Goal: Task Accomplishment & Management: Manage account settings

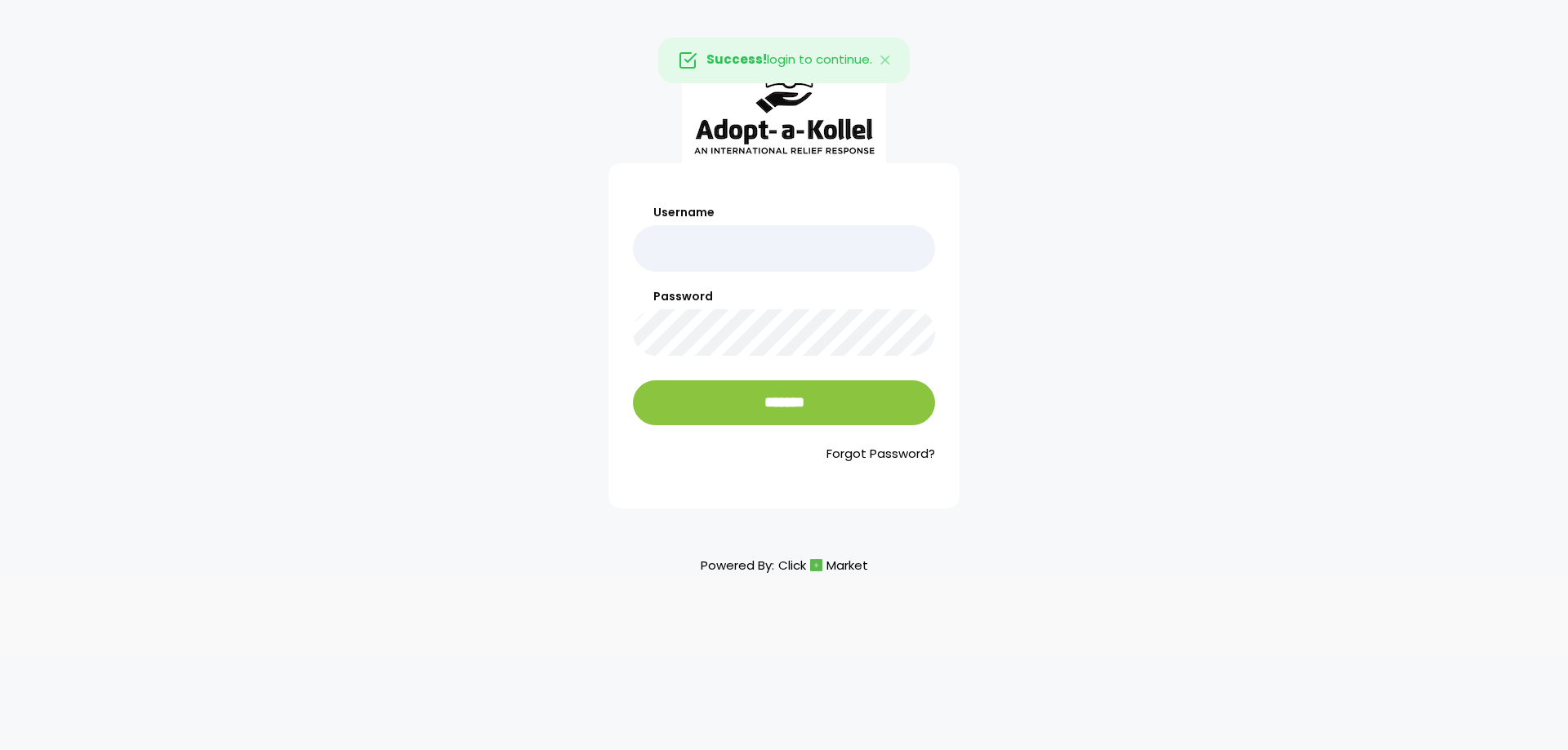
click at [764, 255] on input "Username" at bounding box center [784, 247] width 302 height 46
type input "**********"
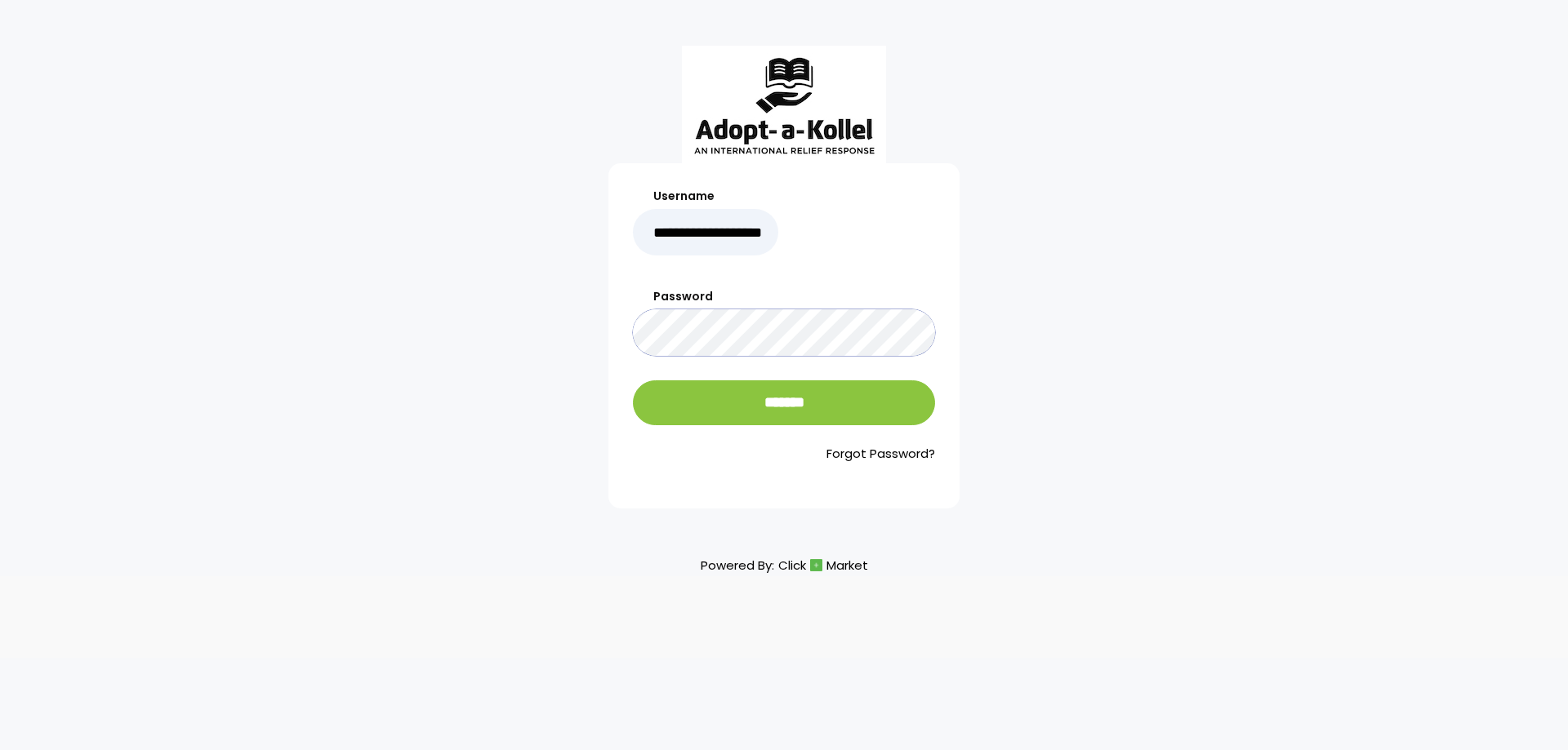
click at [633, 381] on input "*******" at bounding box center [784, 403] width 302 height 45
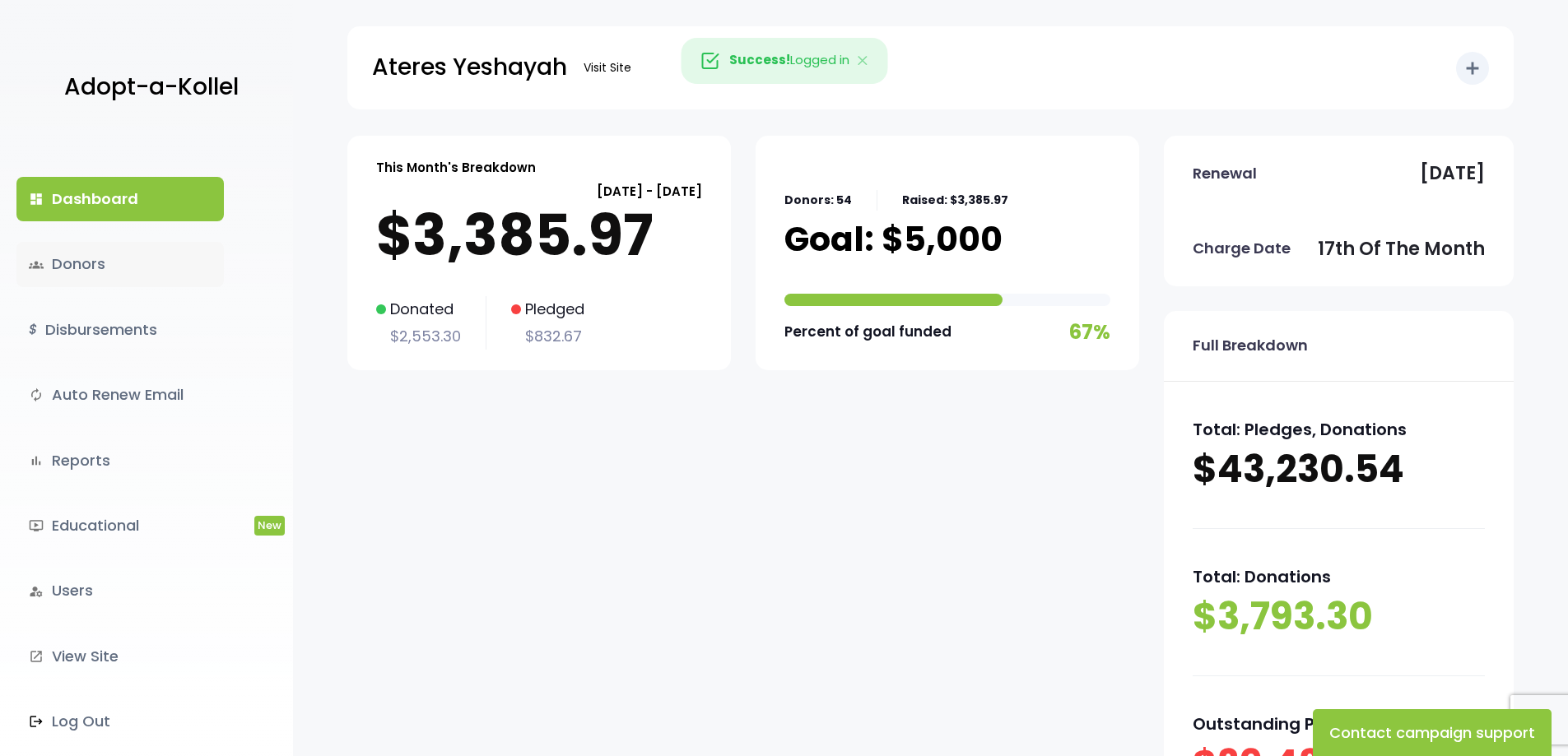
click at [58, 271] on link "groups Donors" at bounding box center [120, 264] width 208 height 45
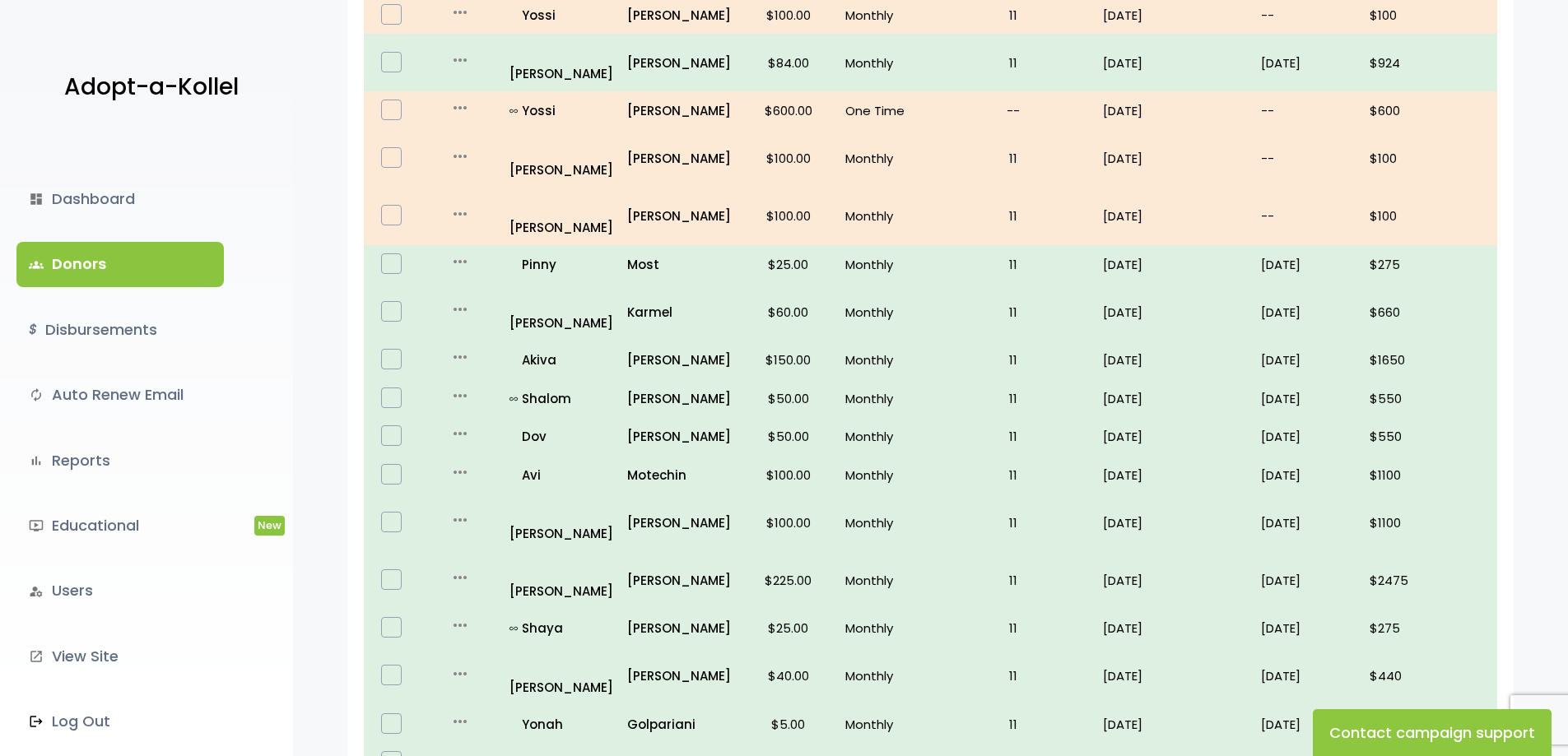
scroll to position [933, 0]
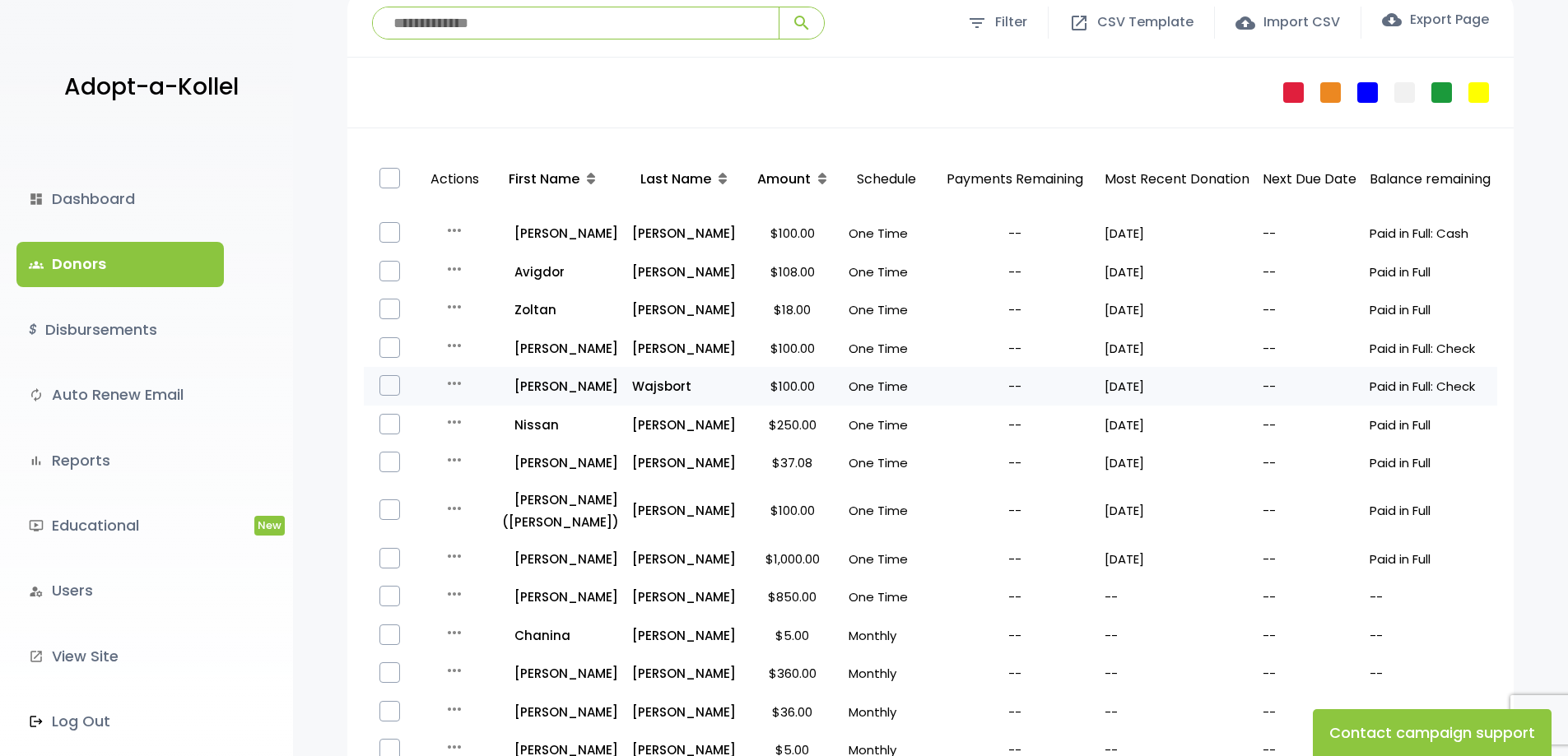
scroll to position [165, 0]
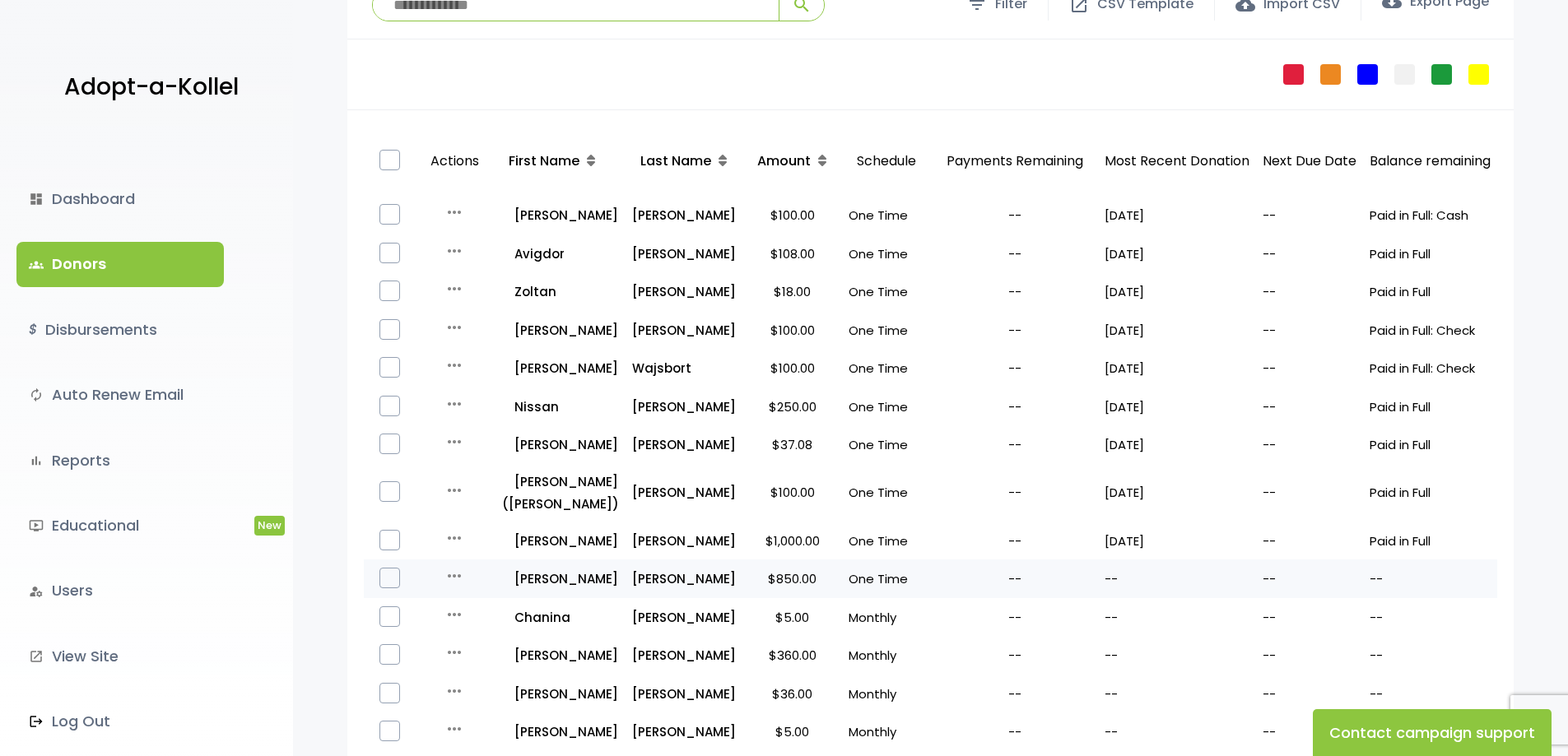
click at [461, 572] on icon "more_horiz" at bounding box center [454, 576] width 20 height 20
click at [493, 726] on button "Quick Renew" at bounding box center [484, 727] width 138 height 39
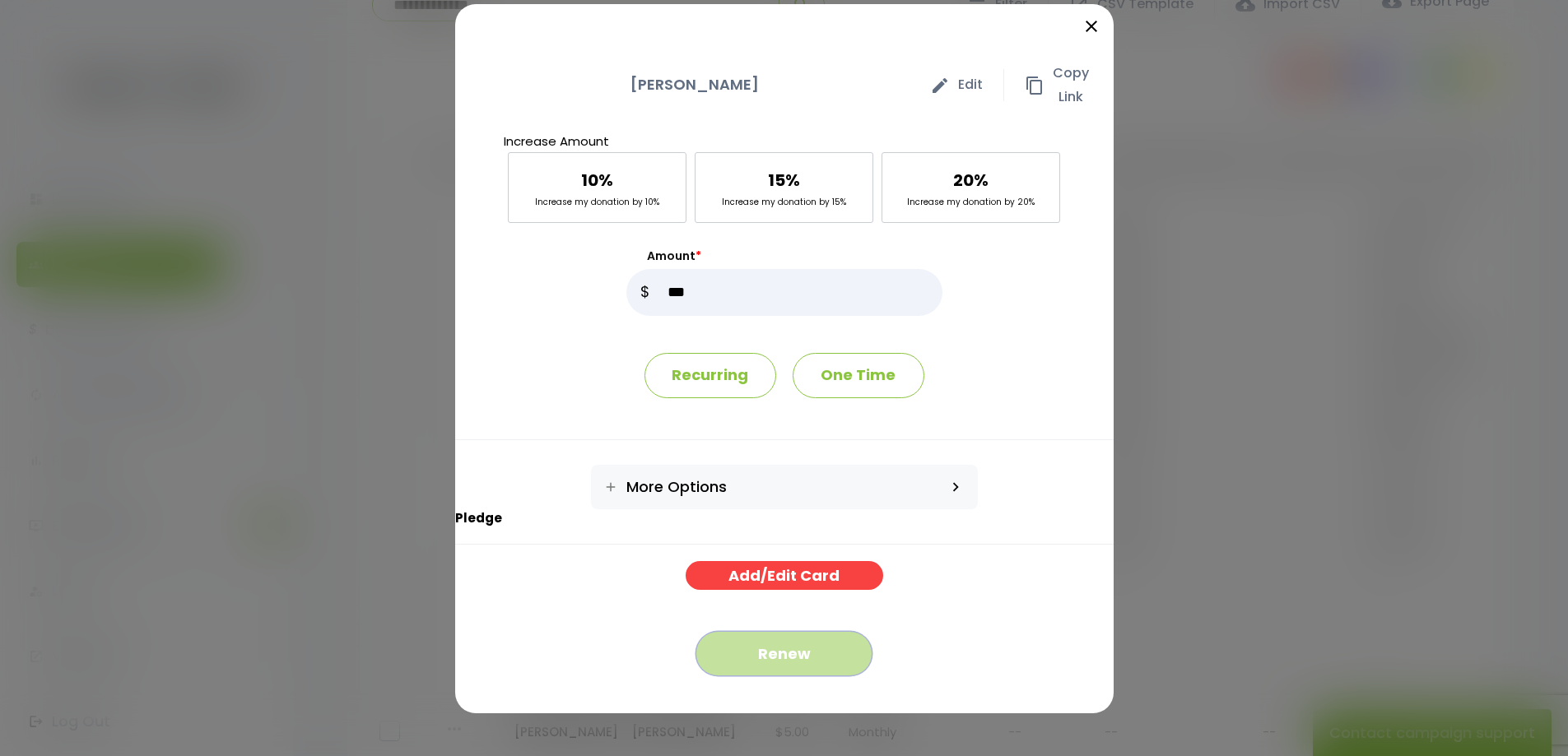
click at [797, 664] on button "Renew" at bounding box center [784, 654] width 177 height 46
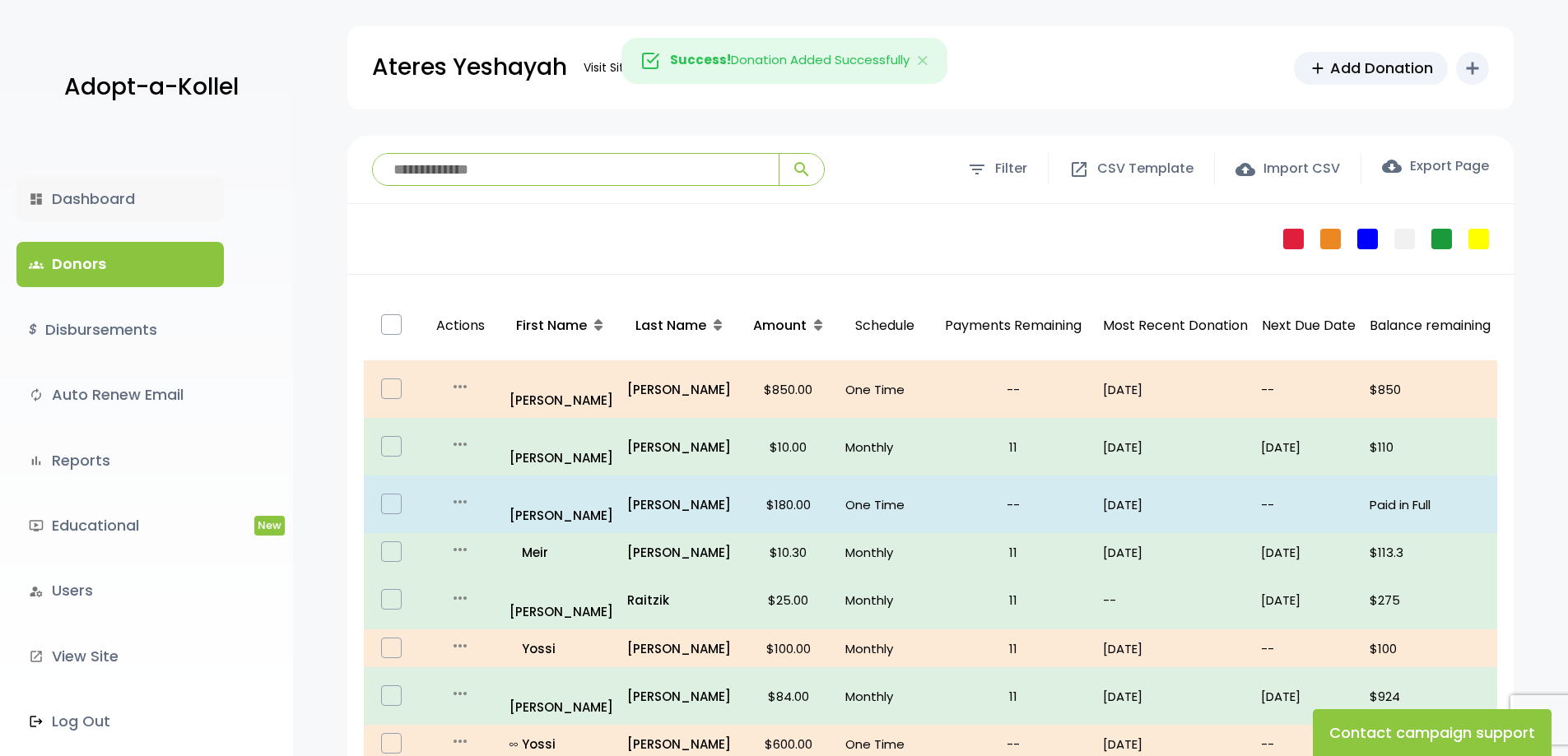
click at [113, 197] on link "dashboard Dashboard" at bounding box center [120, 199] width 208 height 45
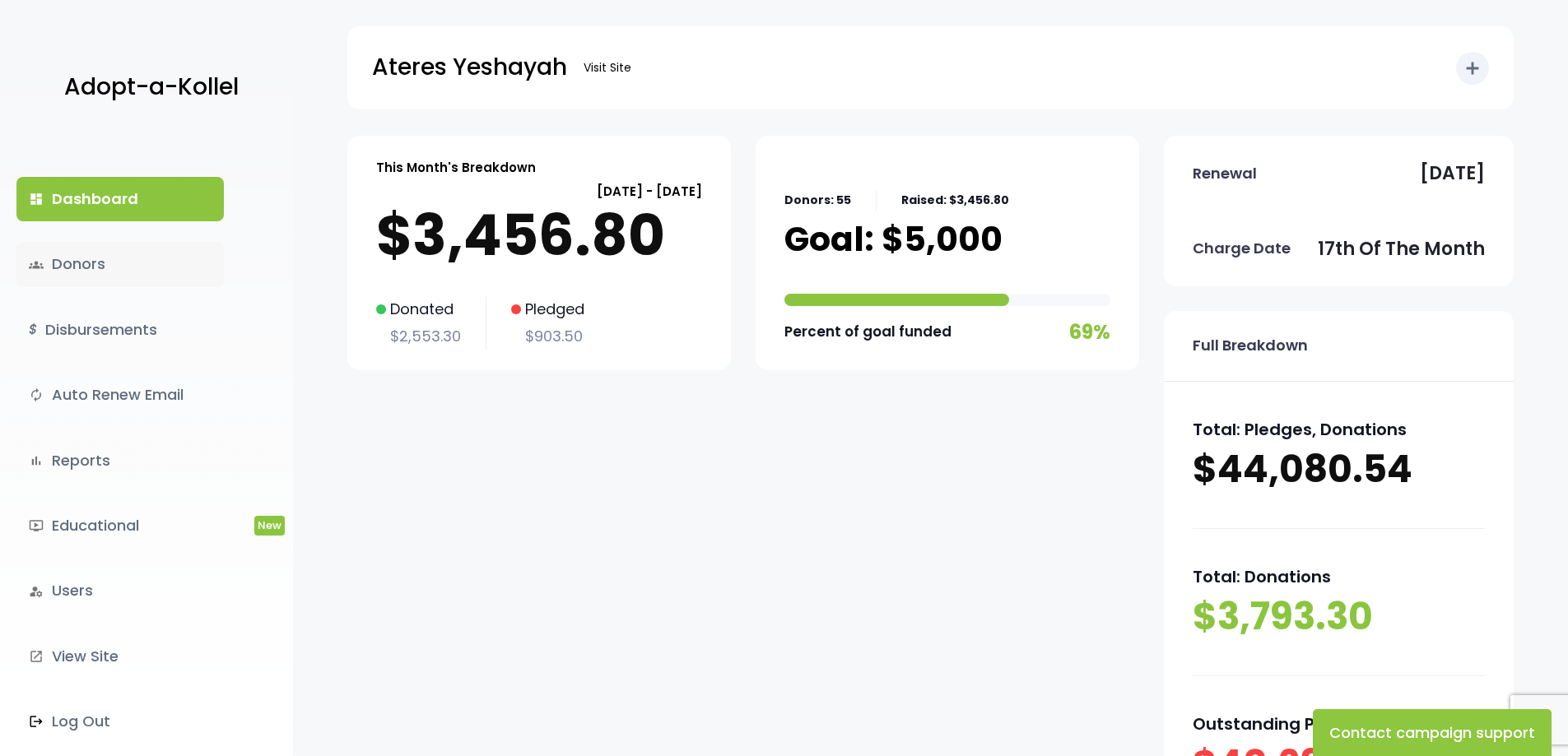
click at [109, 275] on link "groups Donors" at bounding box center [120, 264] width 208 height 45
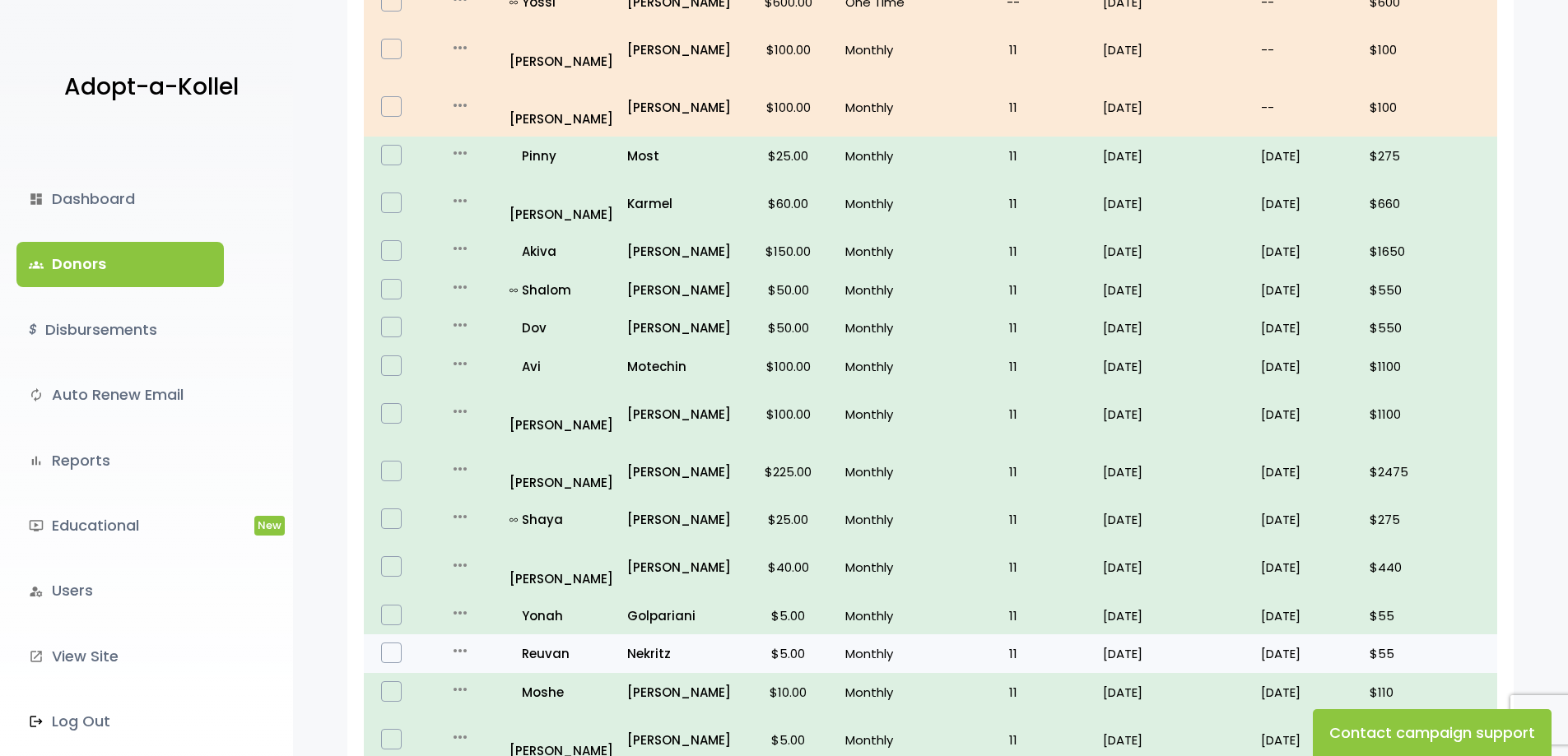
scroll to position [933, 0]
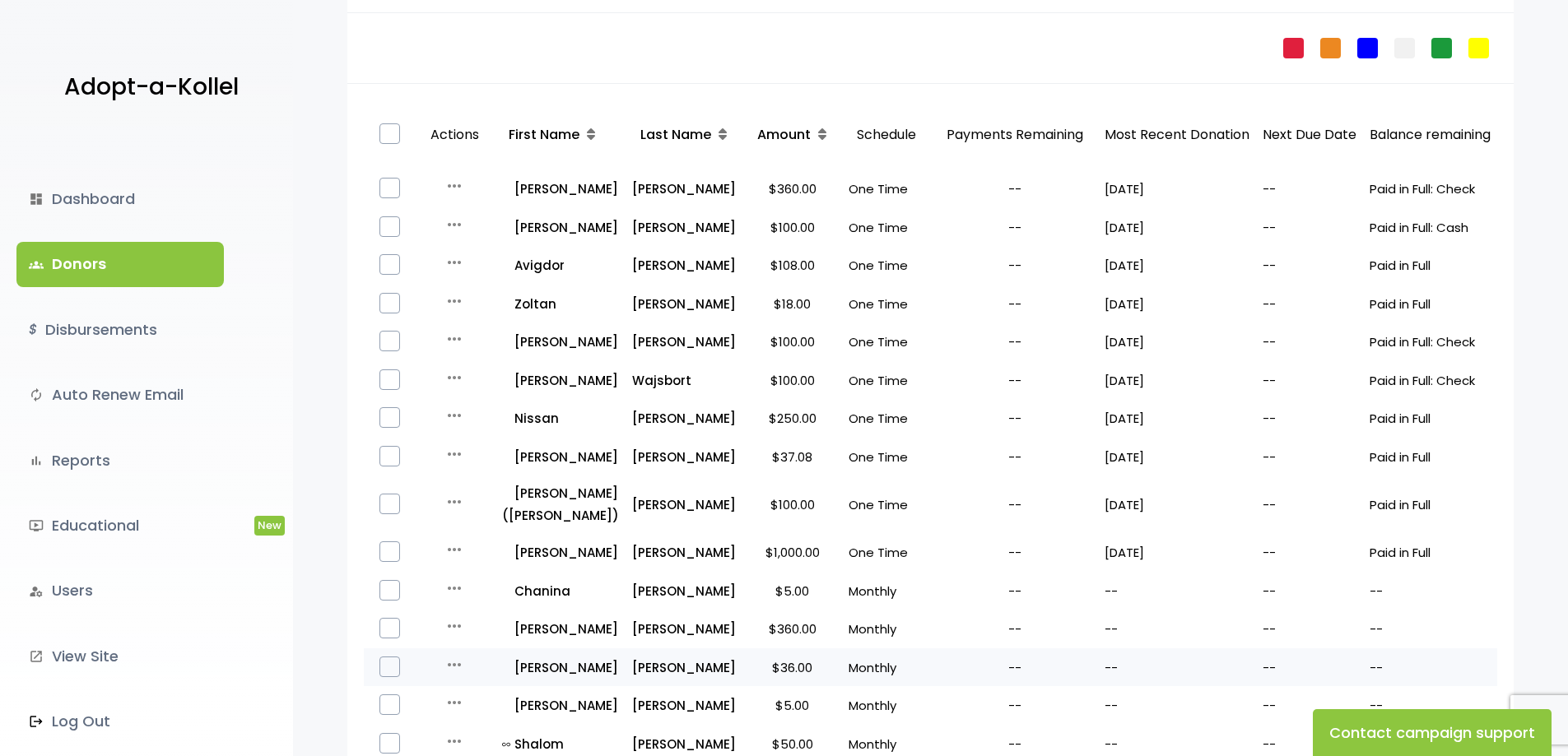
scroll to position [247, 0]
